Goal: Obtain resource: Obtain resource

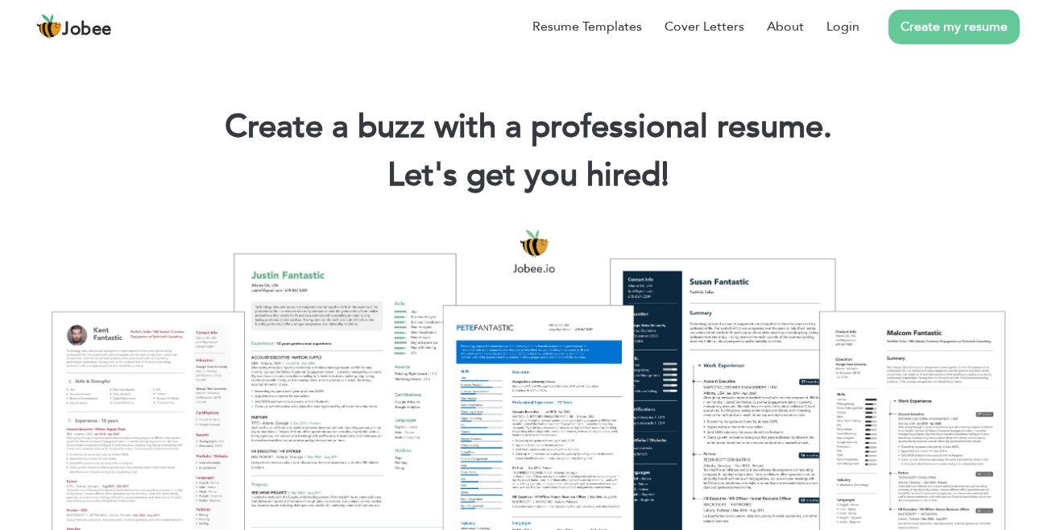
click at [852, 27] on link "Login" at bounding box center [843, 26] width 33 height 19
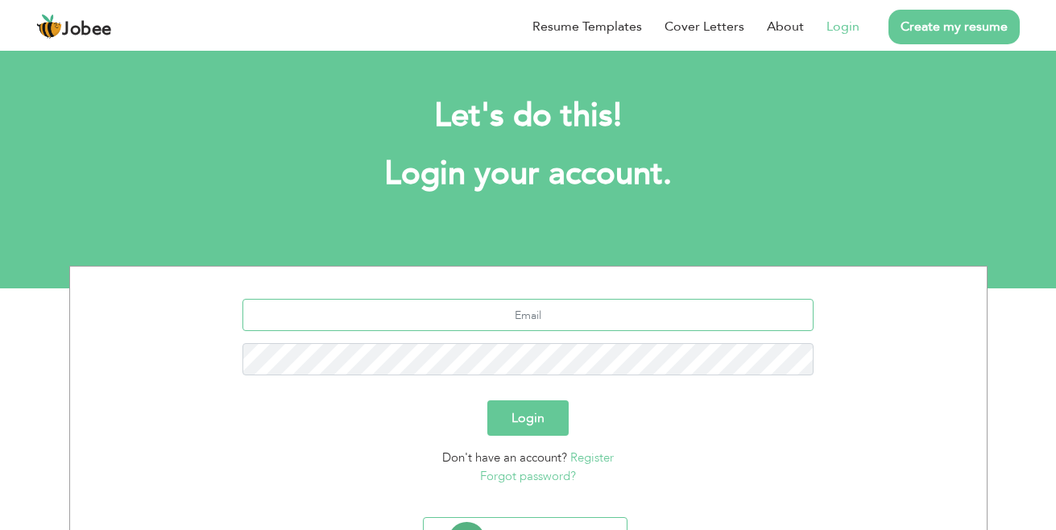
click at [638, 309] on input "text" at bounding box center [527, 315] width 571 height 32
type input "I"
click at [615, 314] on input "[EMAIL_ADDRESS][DOMAIN_NAME]" at bounding box center [527, 315] width 571 height 32
type input "[EMAIL_ADDRESS][DOMAIN_NAME]"
click at [528, 421] on button "Login" at bounding box center [527, 417] width 81 height 35
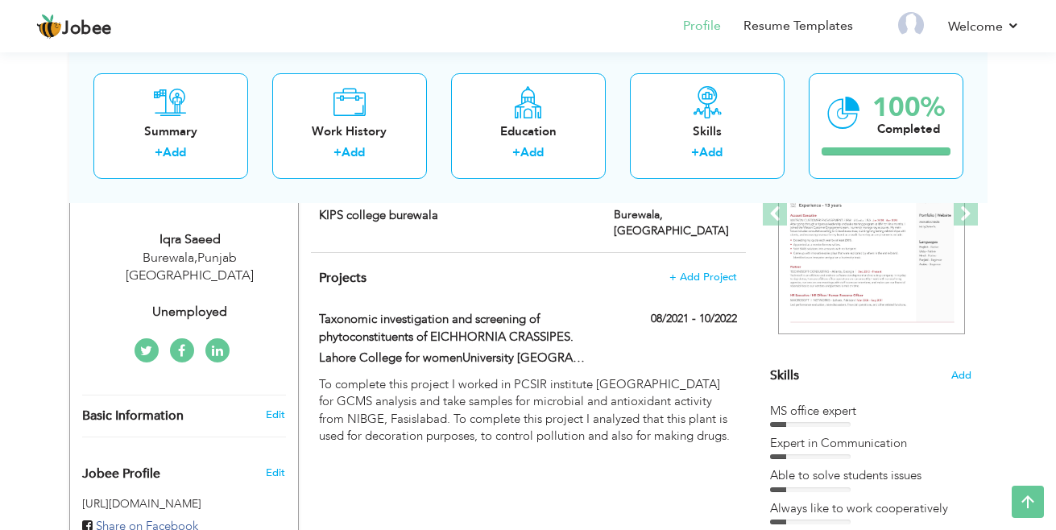
scroll to position [212, 0]
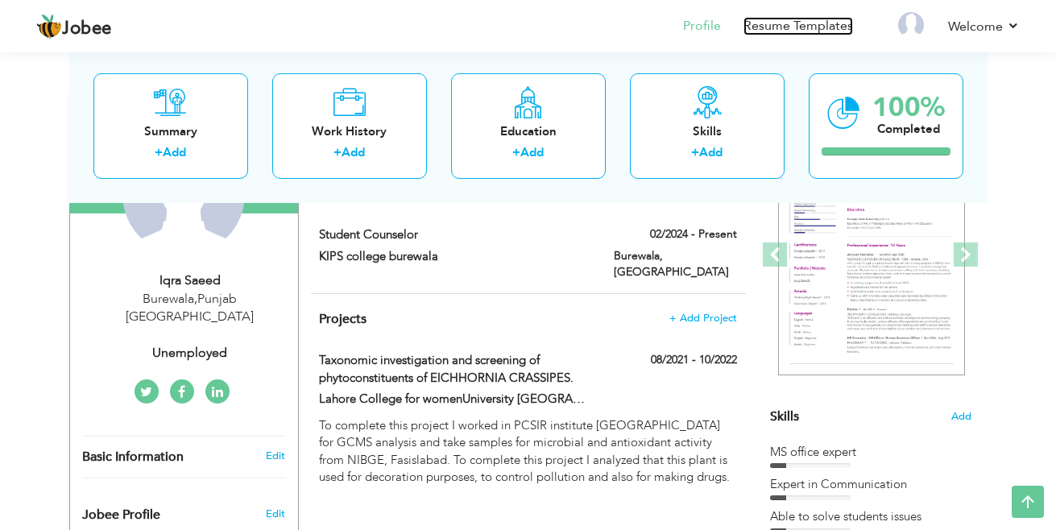
click at [822, 23] on link "Resume Templates" at bounding box center [799, 26] width 110 height 19
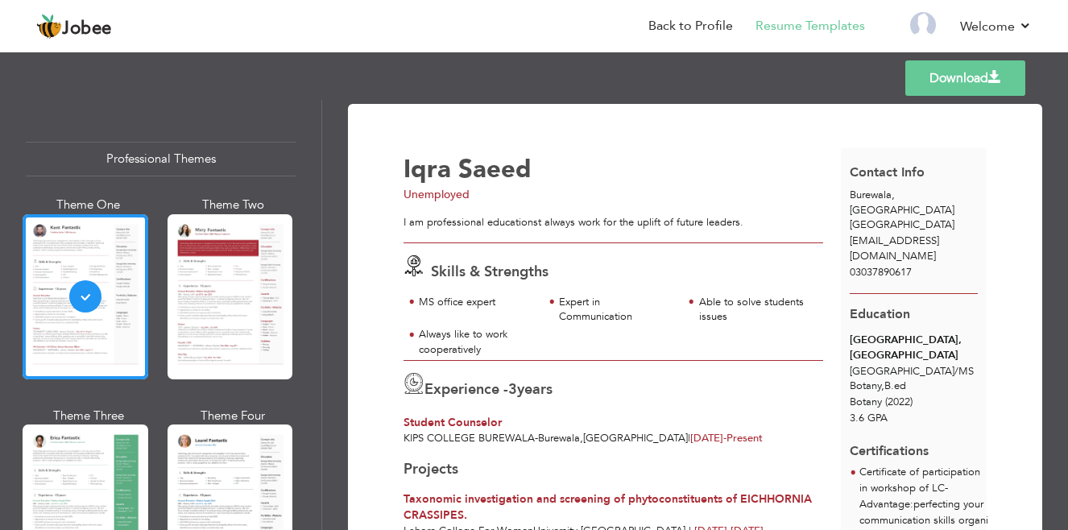
click at [247, 271] on div at bounding box center [231, 296] width 126 height 165
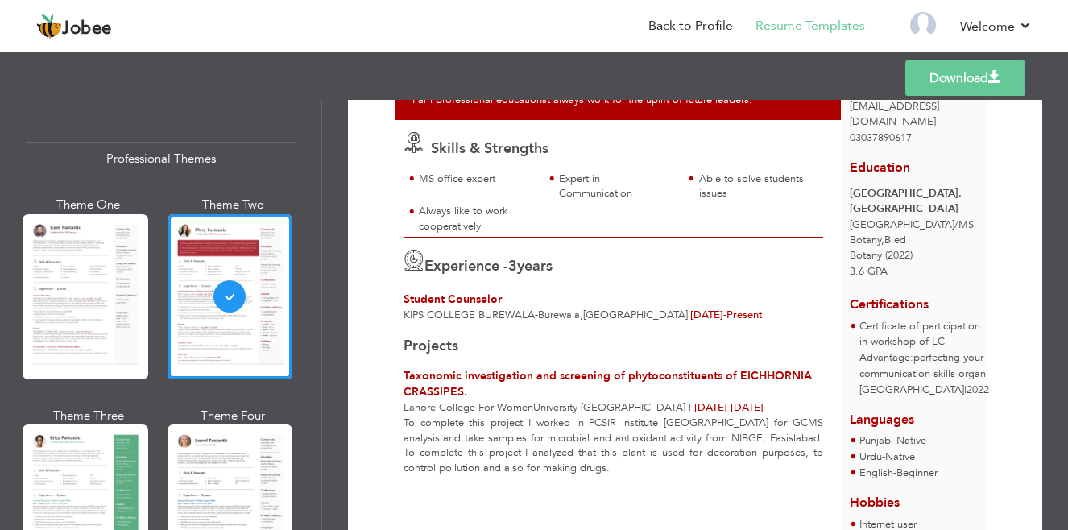
scroll to position [144, 0]
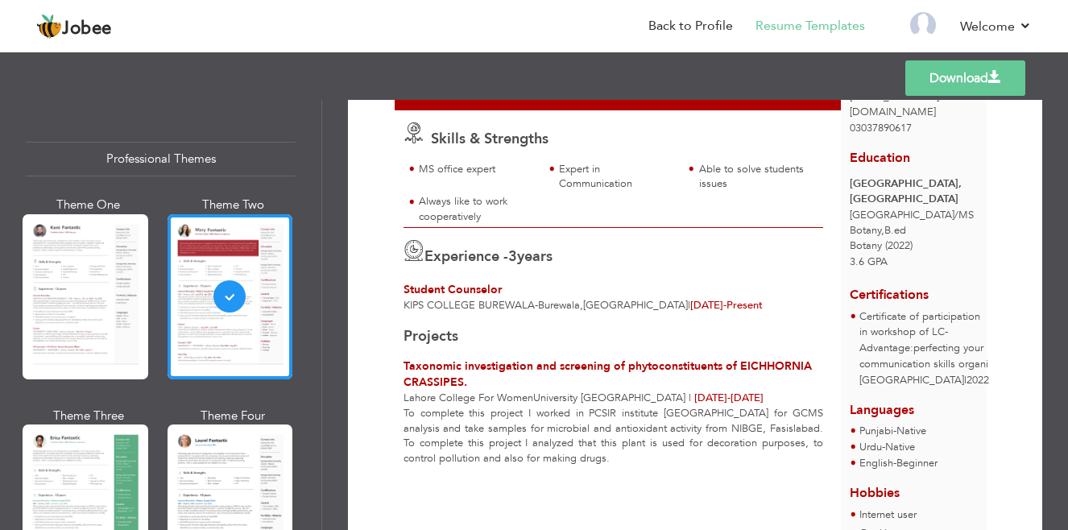
drag, startPoint x: 1057, startPoint y: 248, endPoint x: 1066, endPoint y: 307, distance: 59.5
click at [1066, 307] on div "Download Iqra Saeed Unemployed I am professional educationst always work for th…" at bounding box center [695, 315] width 746 height 430
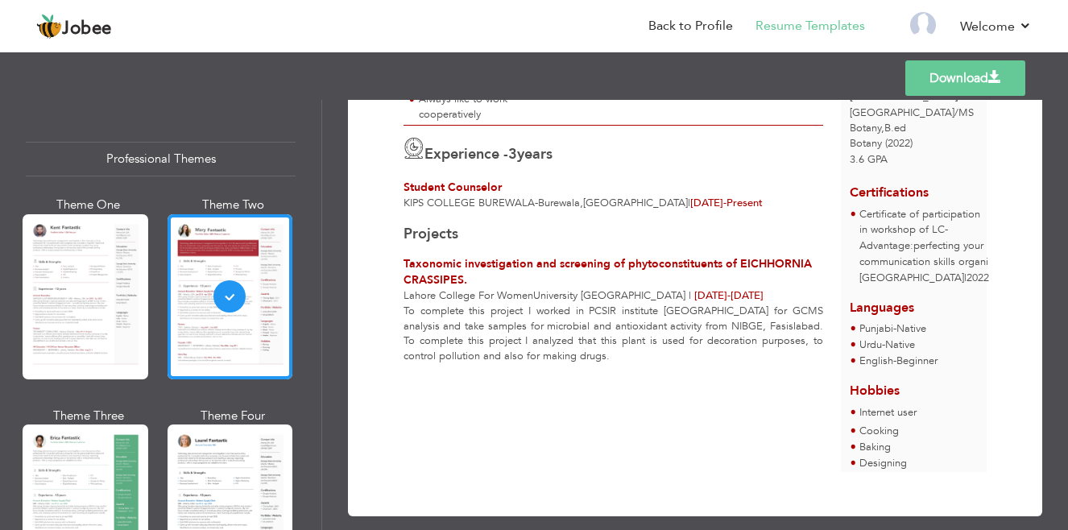
scroll to position [269, 0]
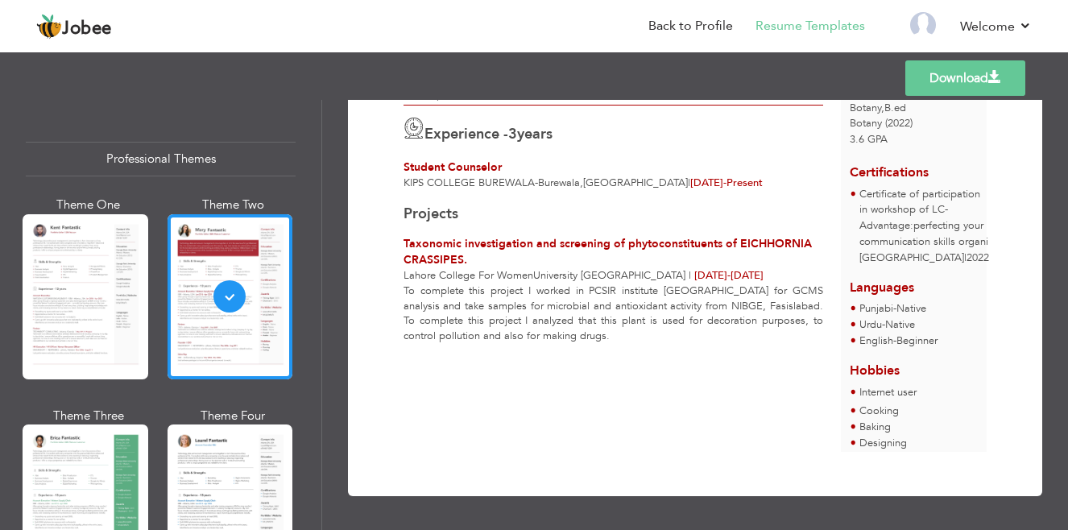
click at [136, 466] on div at bounding box center [86, 507] width 126 height 165
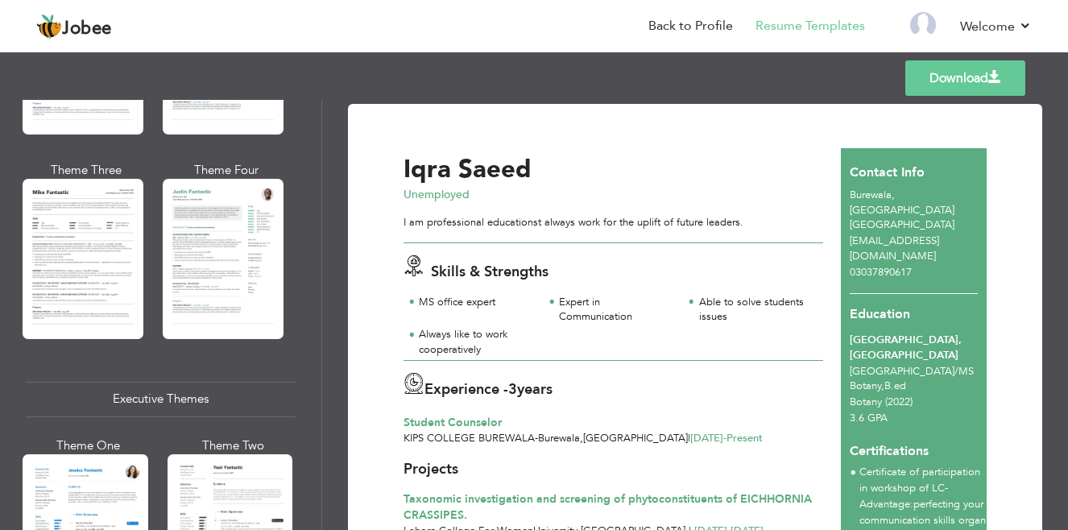
scroll to position [1108, 0]
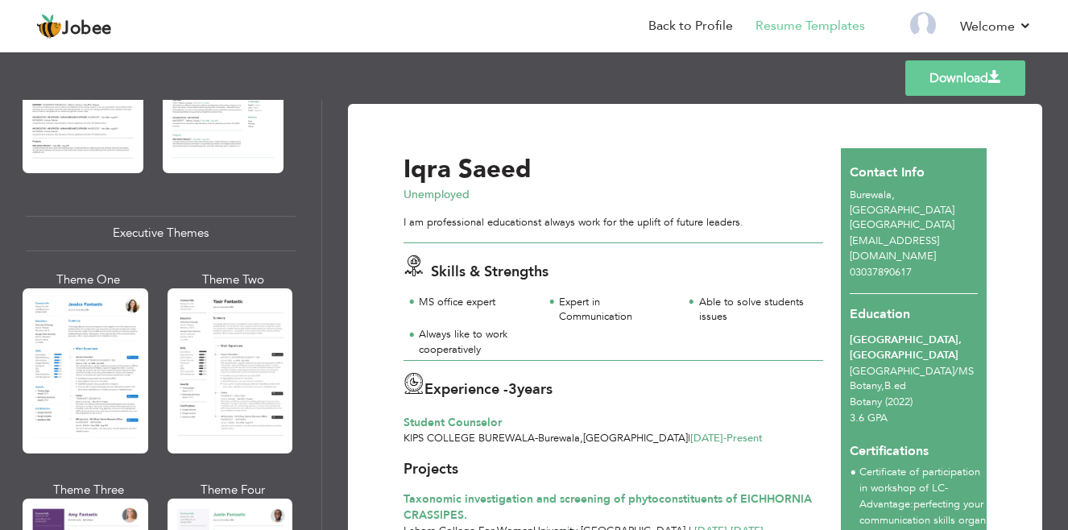
click at [90, 316] on div at bounding box center [86, 370] width 126 height 165
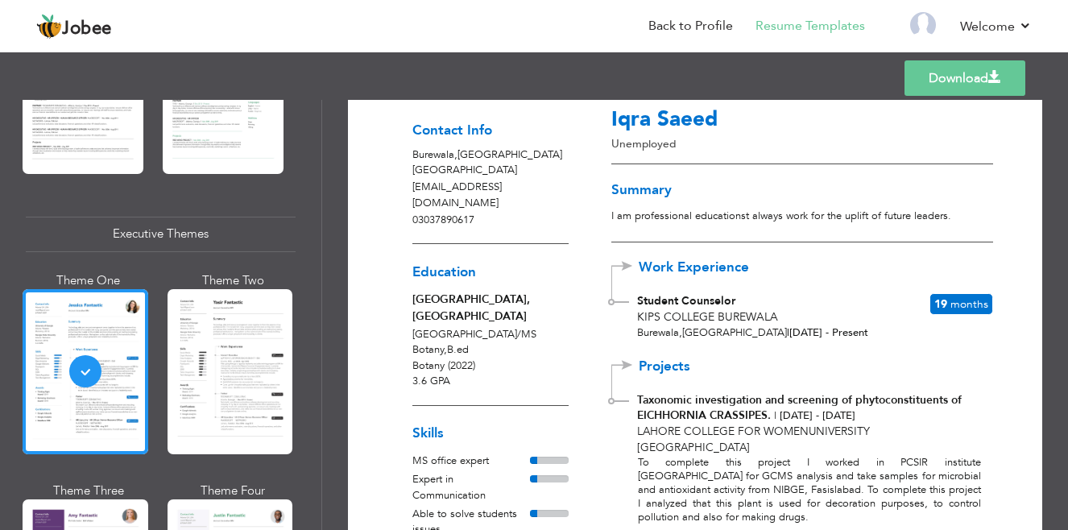
scroll to position [0, 0]
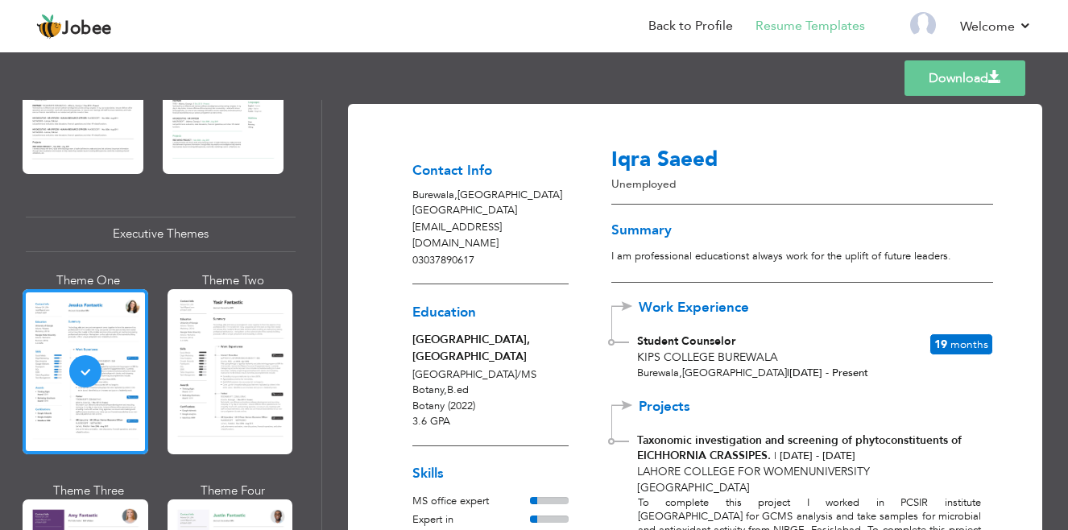
click at [978, 79] on link "Download" at bounding box center [965, 77] width 121 height 35
click at [244, 341] on div at bounding box center [231, 371] width 126 height 165
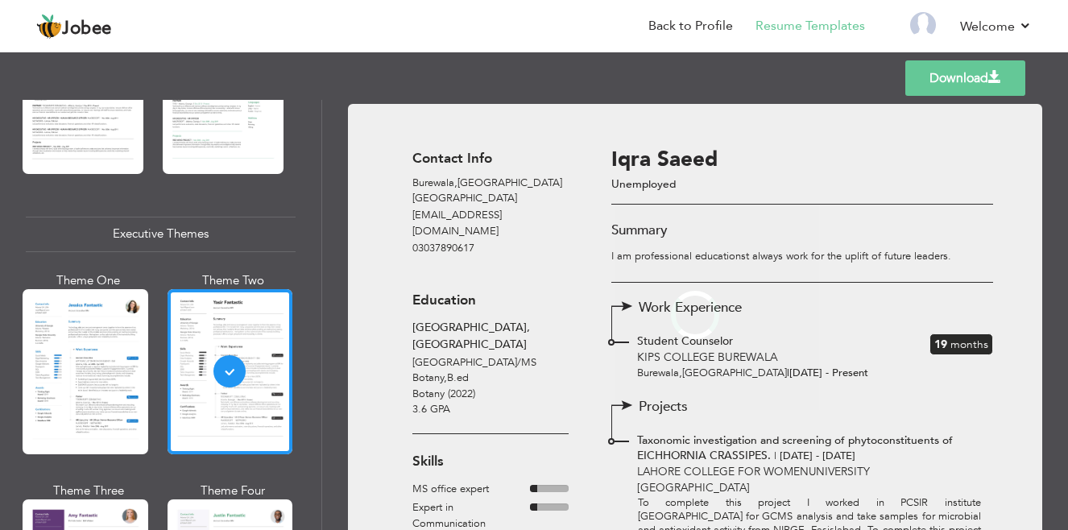
scroll to position [1108, 0]
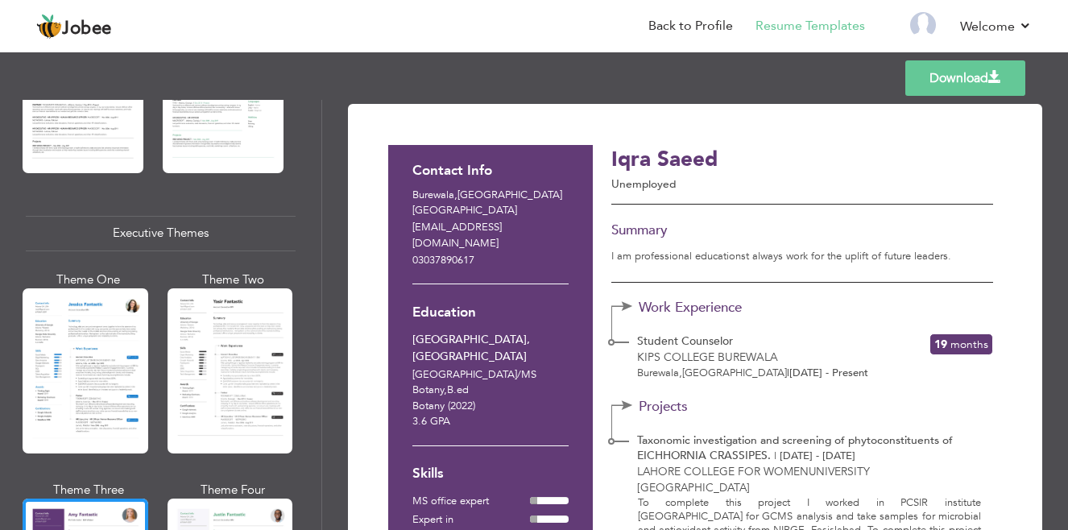
click at [971, 73] on link "Download" at bounding box center [965, 77] width 120 height 35
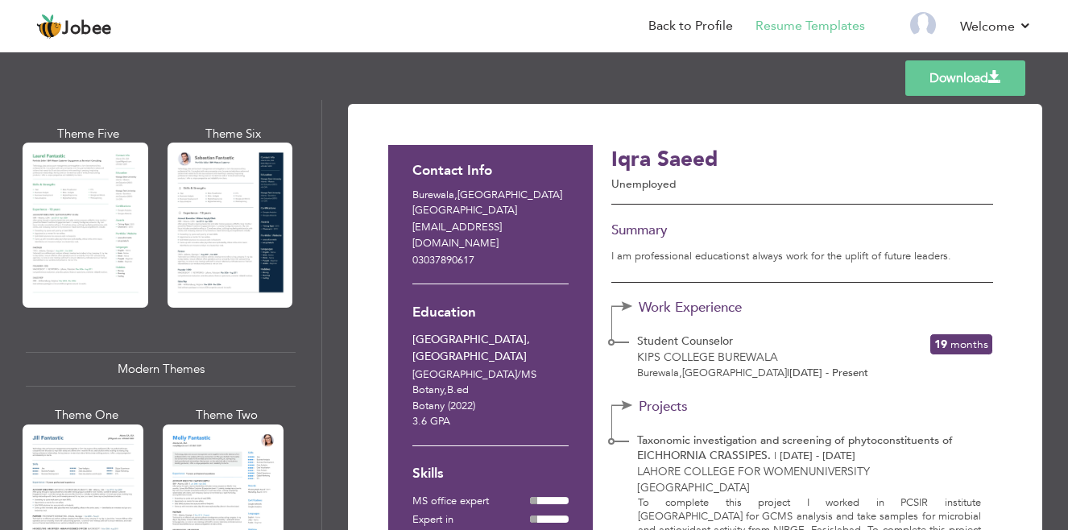
scroll to position [467, 0]
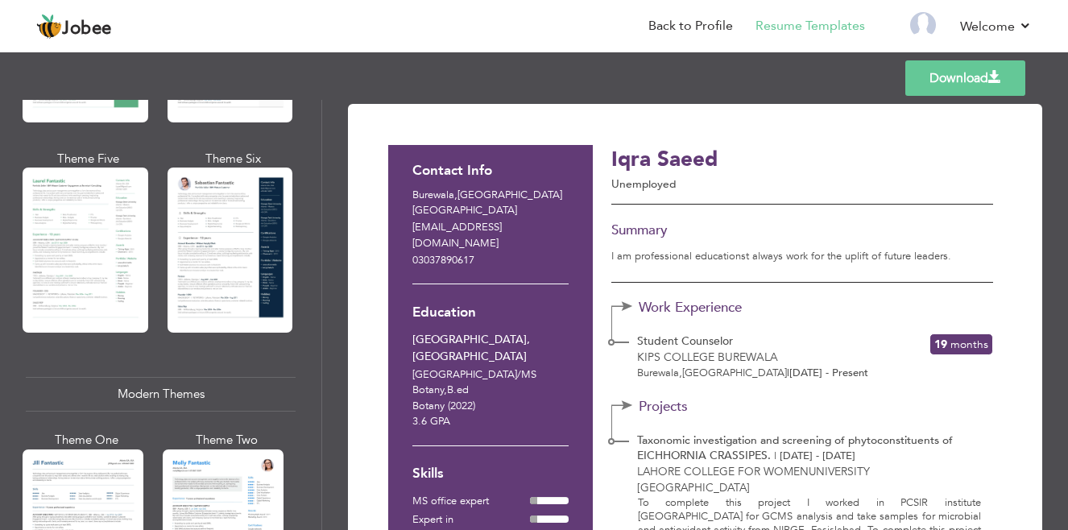
click at [230, 217] on div at bounding box center [231, 250] width 126 height 165
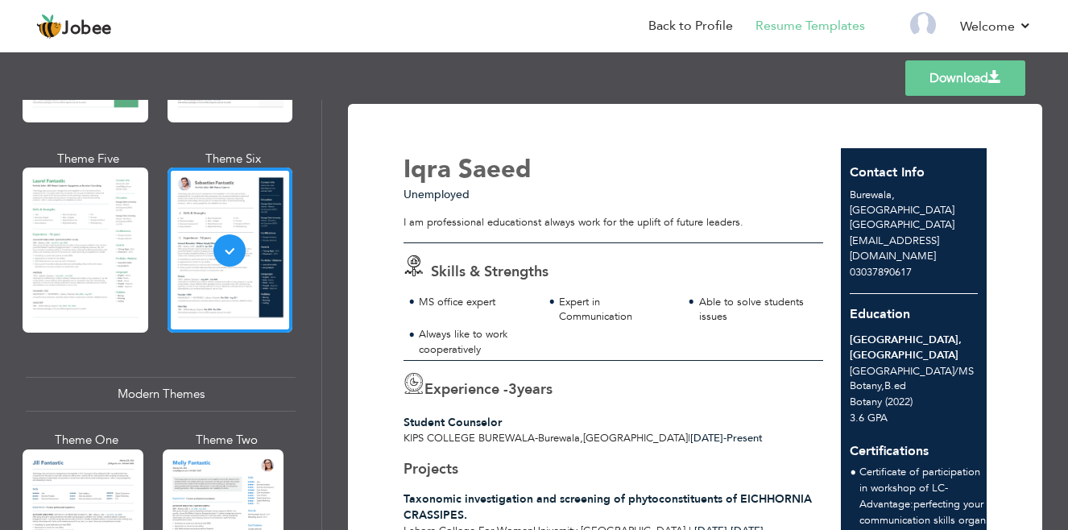
click at [963, 73] on link "Download" at bounding box center [965, 77] width 120 height 35
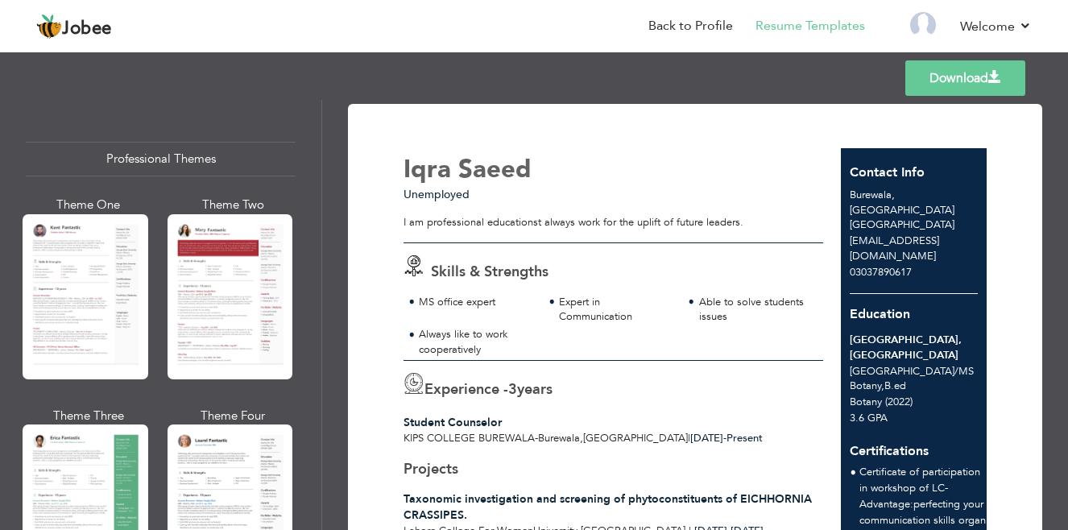
click at [95, 264] on div at bounding box center [86, 296] width 126 height 165
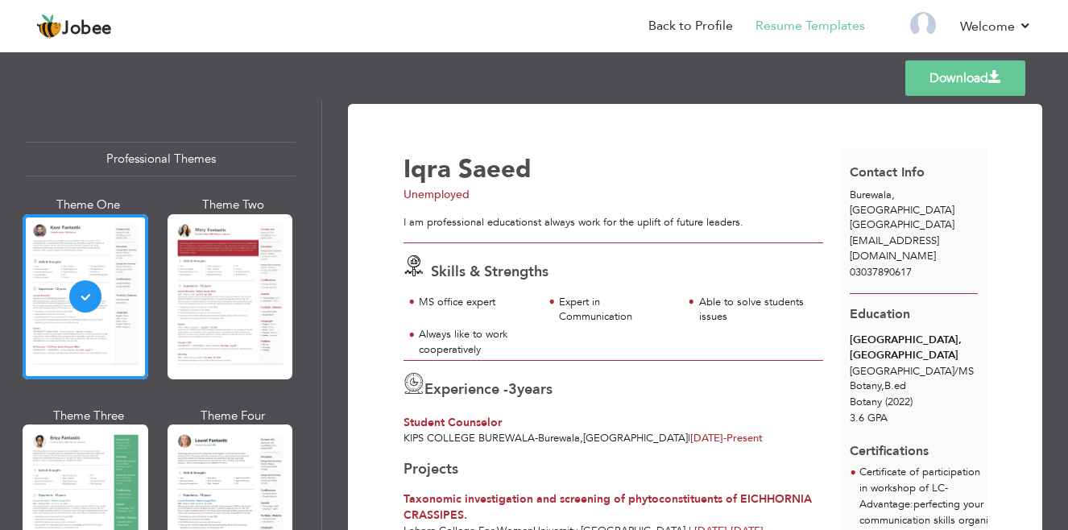
click at [982, 77] on link "Download" at bounding box center [965, 77] width 120 height 35
click at [235, 268] on div at bounding box center [231, 296] width 126 height 165
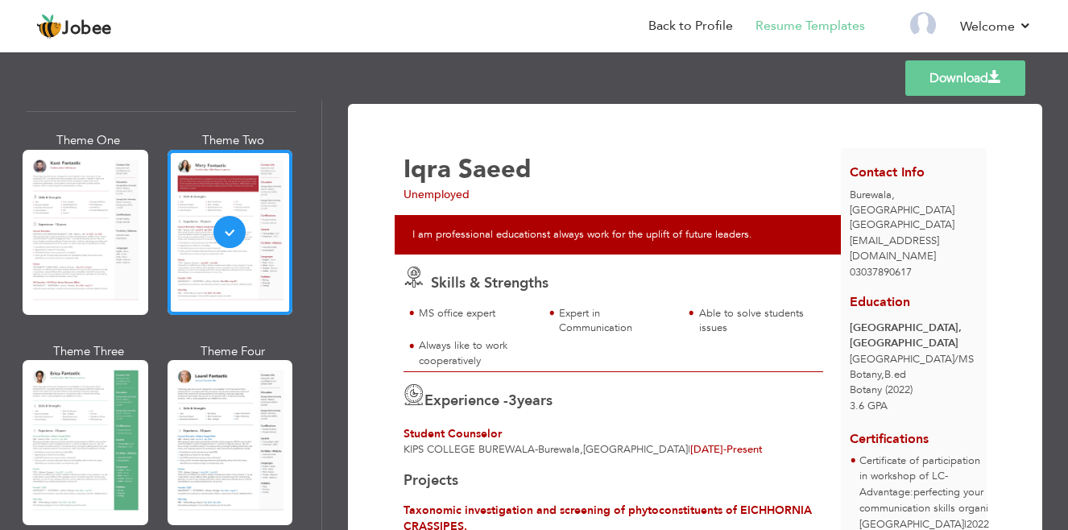
scroll to position [97, 0]
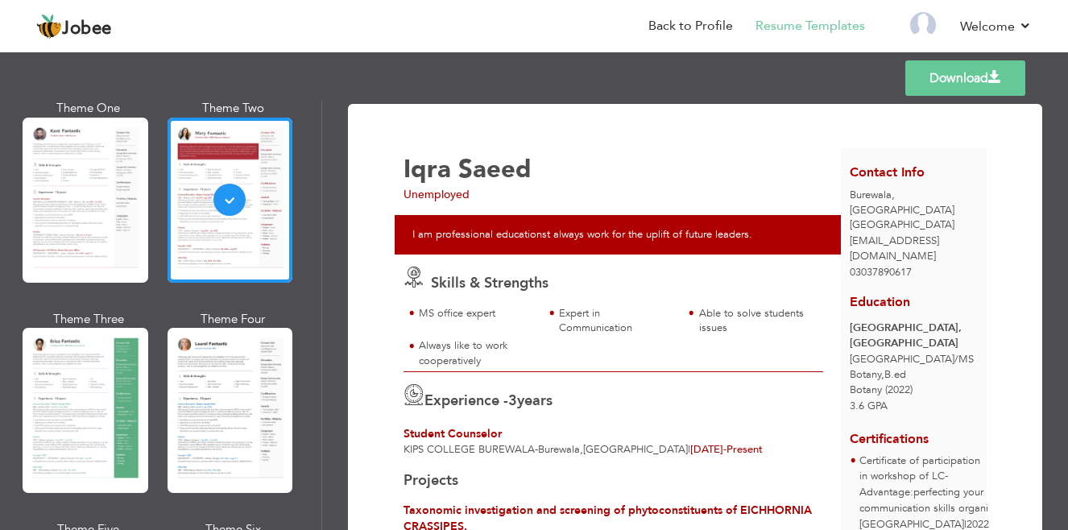
click at [810, 352] on div "MS office expert Expert in Communication Able to solve students issues" at bounding box center [614, 339] width 420 height 66
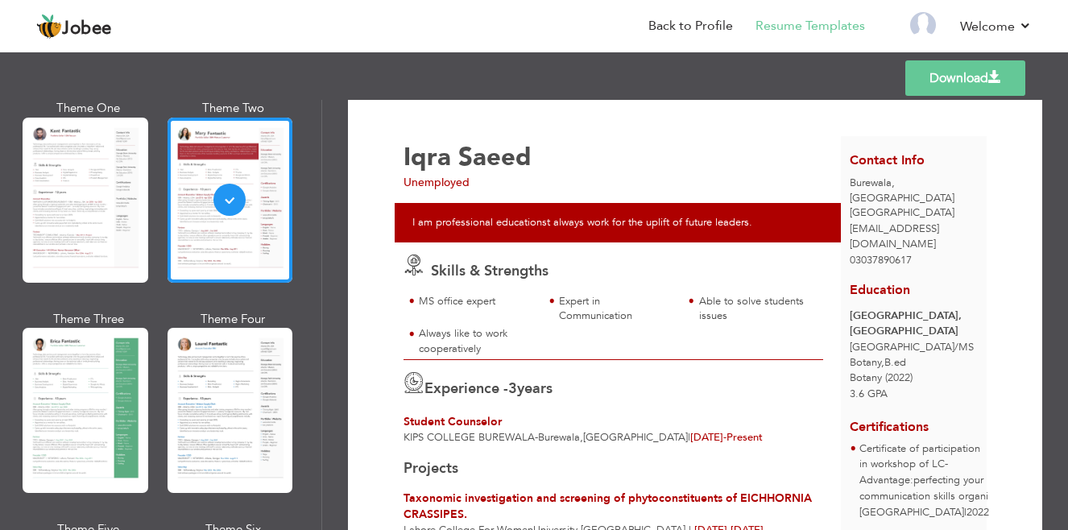
scroll to position [0, 0]
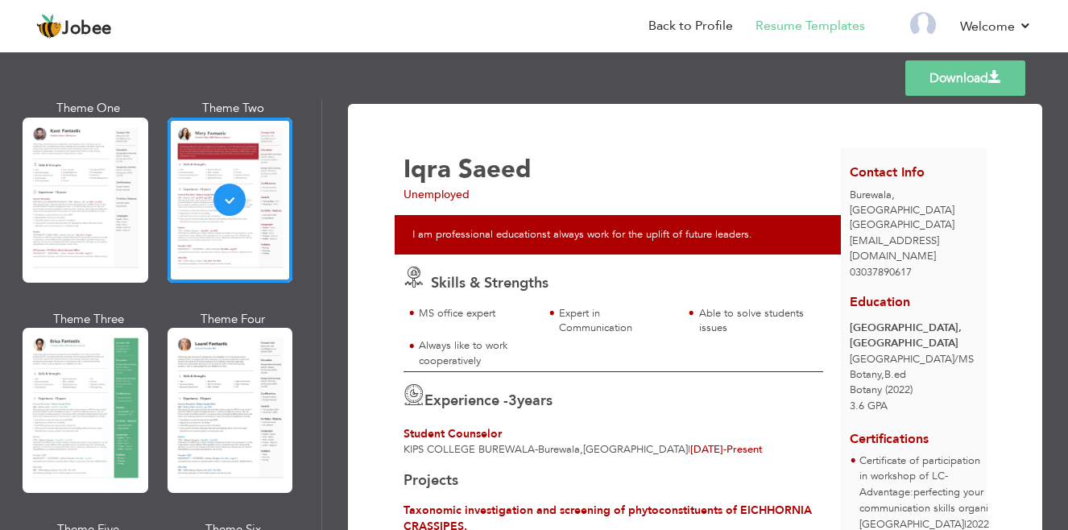
click at [968, 74] on link "Download" at bounding box center [965, 77] width 120 height 35
click at [93, 416] on div at bounding box center [86, 410] width 126 height 165
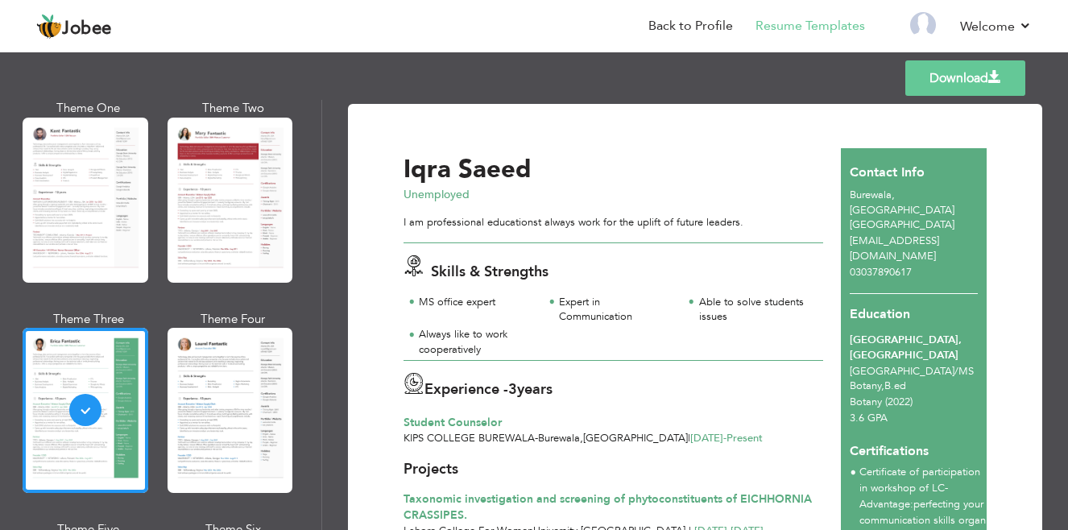
click at [977, 87] on link "Download" at bounding box center [965, 77] width 120 height 35
click at [926, 103] on link "Log off" at bounding box center [959, 117] width 145 height 35
